Goal: Ask a question: Seek information or help from site administrators or community

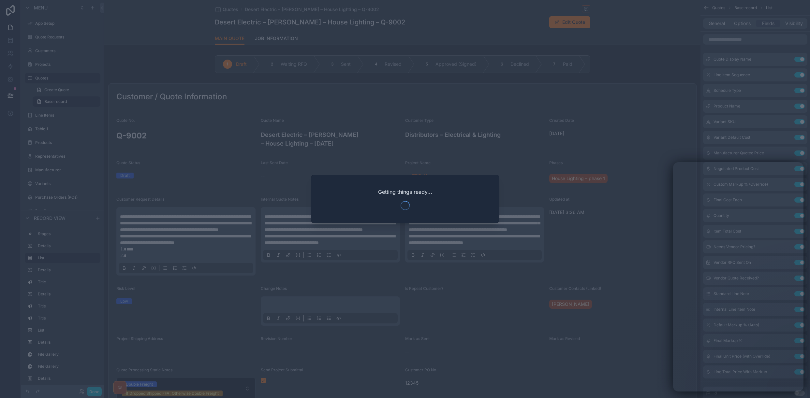
scroll to position [338, 0]
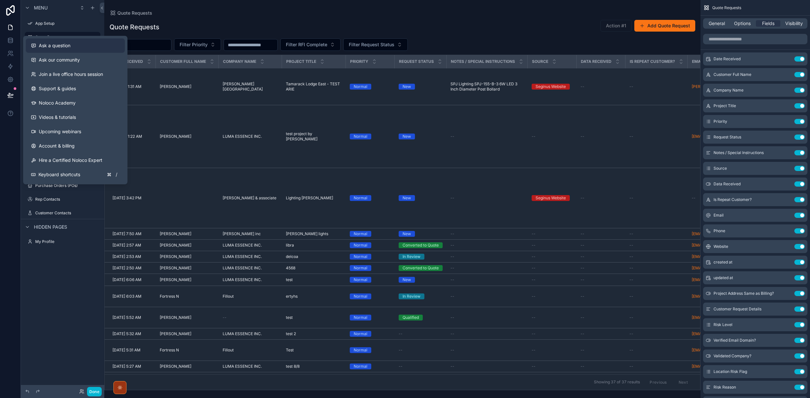
click at [55, 46] on span "Ask a question" at bounding box center [55, 45] width 32 height 7
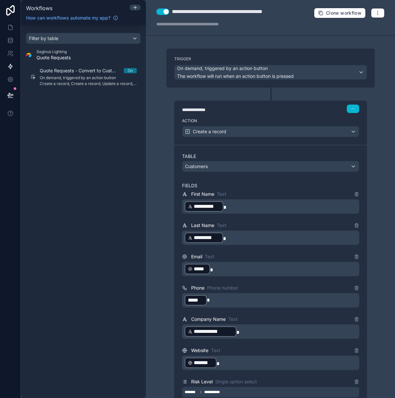
scroll to position [720, 0]
